Goal: Find specific page/section: Find specific page/section

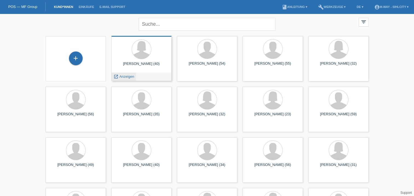
click at [120, 76] on span "Anzeigen" at bounding box center [126, 76] width 15 height 4
